Goal: Task Accomplishment & Management: Manage account settings

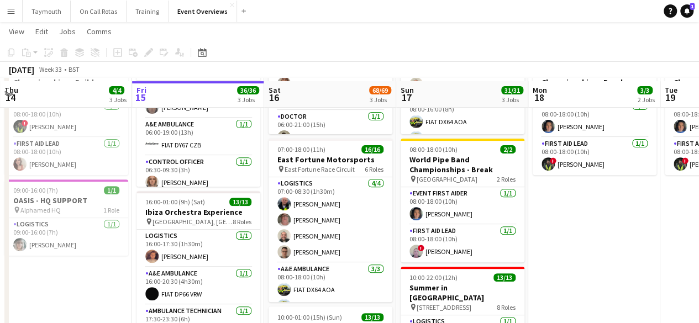
scroll to position [161, 0]
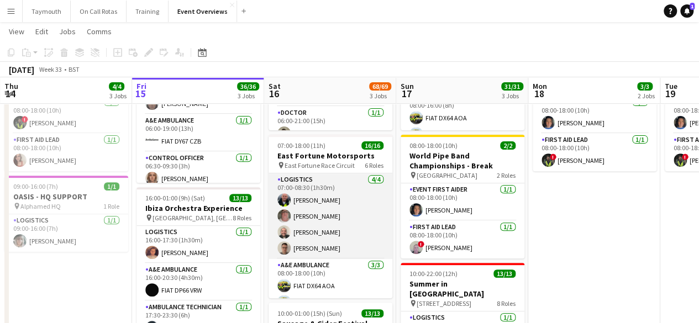
click at [327, 212] on app-card-role "Logistics [DATE] 07:00-08:30 (1h30m) [PERSON_NAME] [PERSON_NAME] [PERSON_NAME] …" at bounding box center [330, 216] width 124 height 86
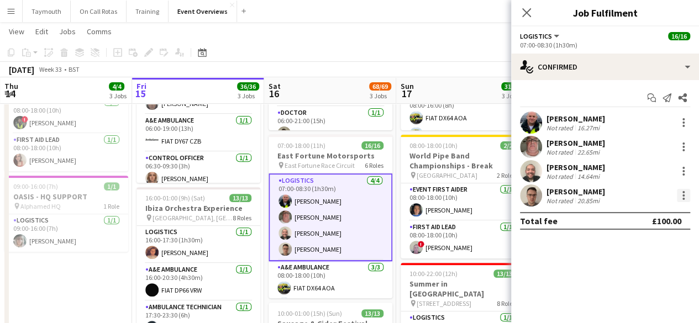
click at [683, 196] on div at bounding box center [683, 195] width 2 height 2
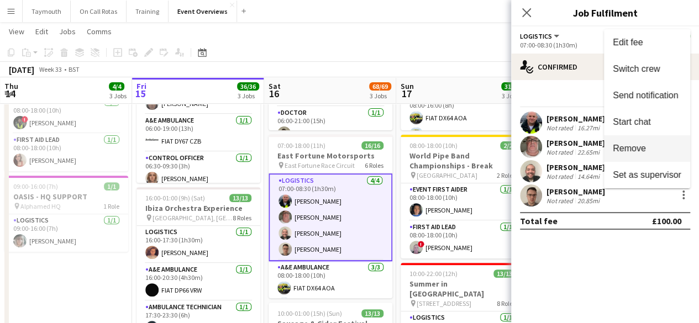
click at [644, 144] on span "Remove" at bounding box center [629, 148] width 33 height 9
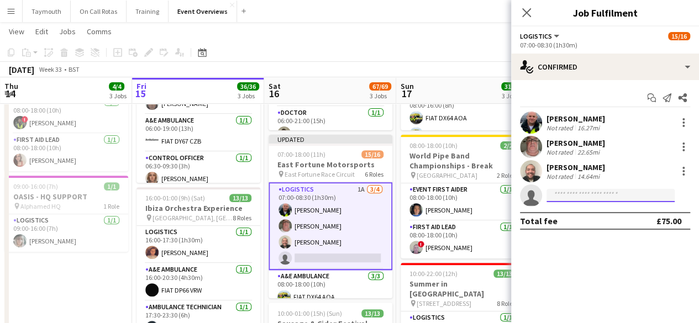
click at [579, 198] on input at bounding box center [610, 195] width 128 height 13
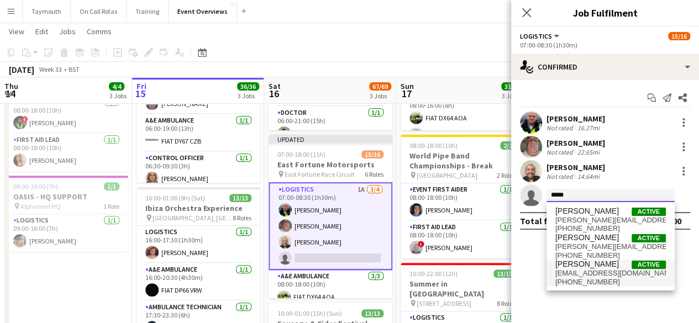
type input "*****"
click at [595, 274] on span "[EMAIL_ADDRESS][DOMAIN_NAME]" at bounding box center [610, 273] width 110 height 9
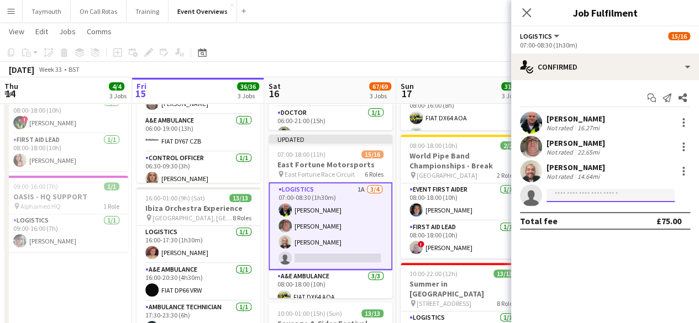
scroll to position [0, 0]
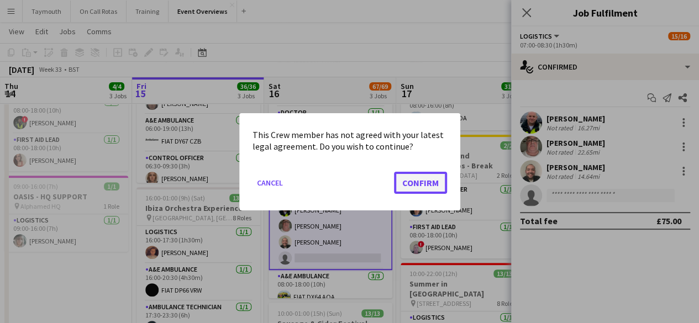
click at [418, 183] on button "Confirm" at bounding box center [420, 182] width 53 height 22
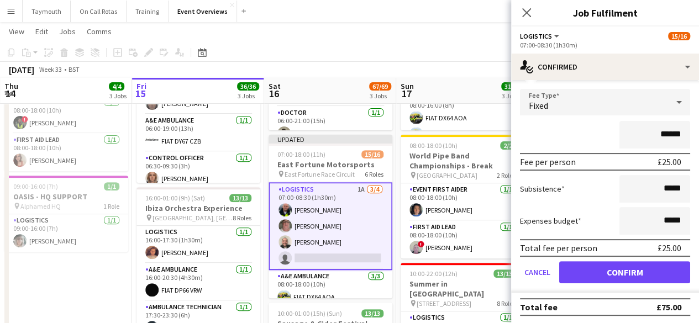
scroll to position [134, 0]
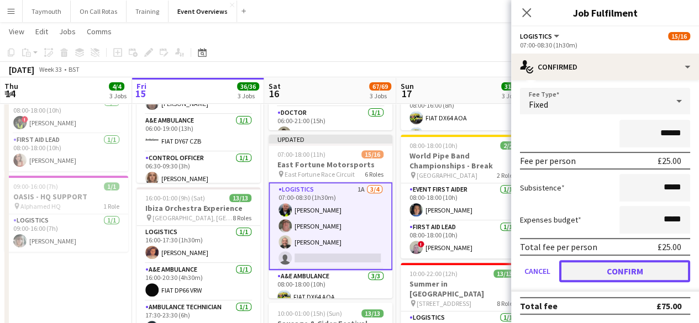
click at [619, 272] on button "Confirm" at bounding box center [624, 271] width 131 height 22
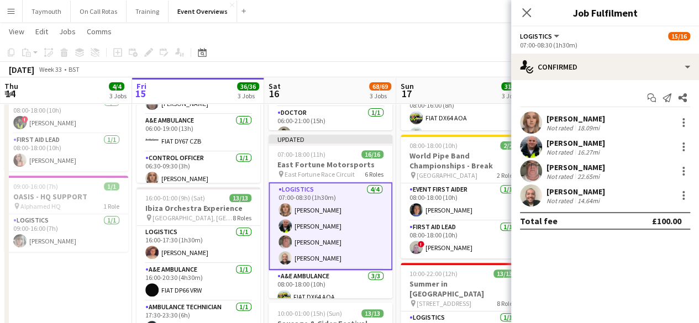
scroll to position [0, 0]
click at [340, 192] on app-calendar-viewport "Tue 12 84/85 4 Jobs Wed 13 4/4 3 Jobs Thu 14 4/4 3 Jobs Fri 15 36/36 3 Jobs Sat…" at bounding box center [349, 259] width 699 height 754
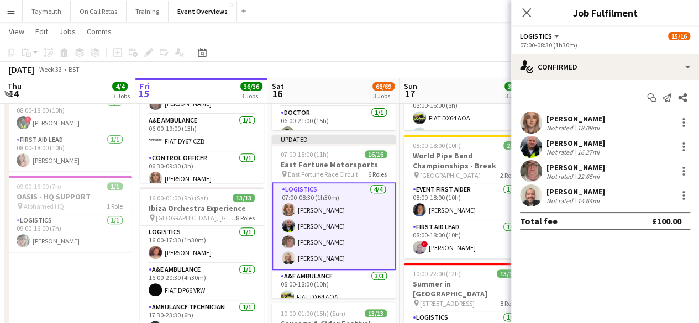
click at [104, 272] on app-date-cell "08:00-20:00 (12h) 1/1 OASIS '25 | Build and Break pin [GEOGRAPHIC_DATA] 1 Role …" at bounding box center [69, 298] width 132 height 673
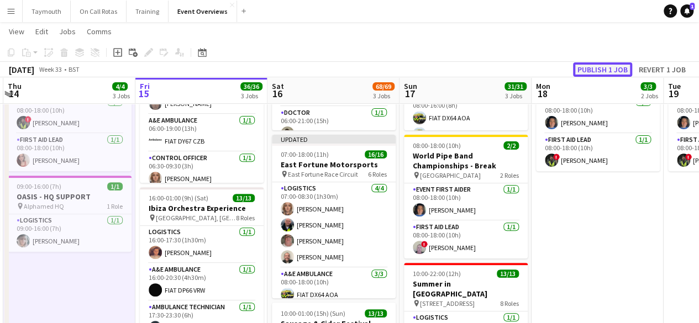
click at [604, 72] on button "Publish 1 job" at bounding box center [602, 69] width 59 height 14
